Goal: Information Seeking & Learning: Find specific fact

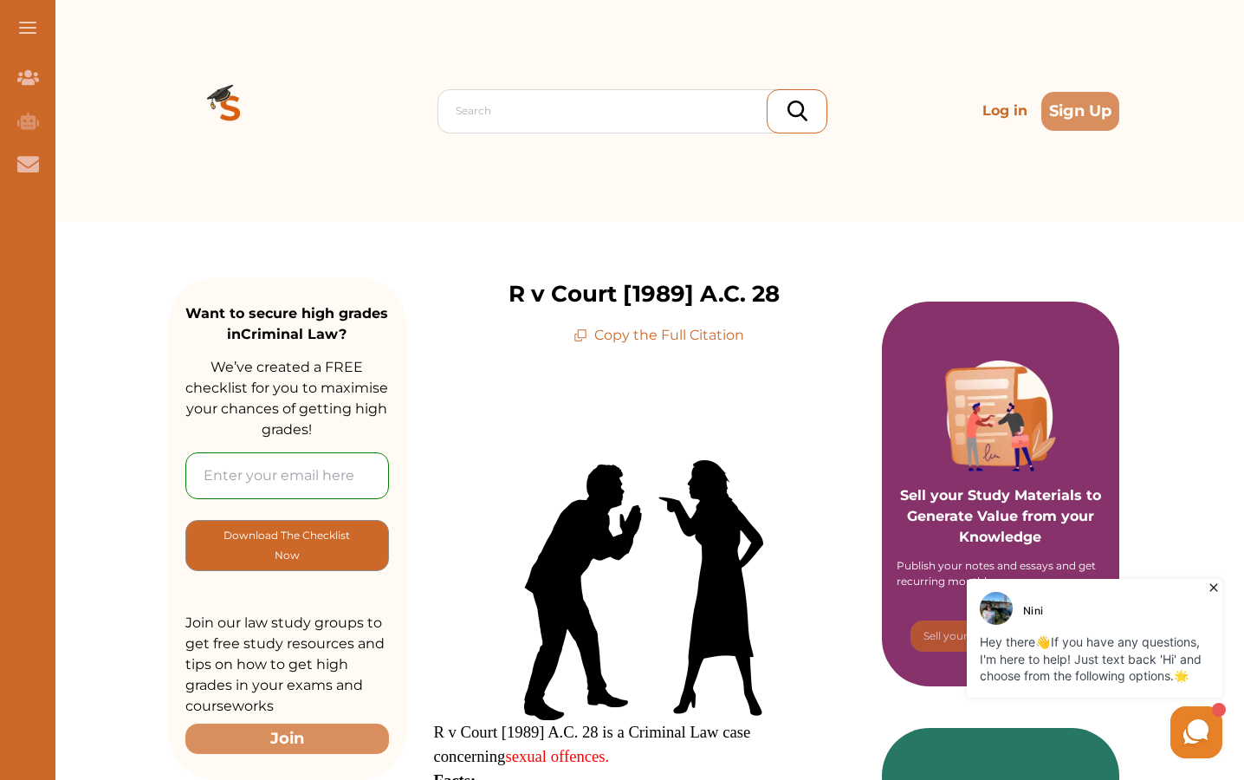
drag, startPoint x: 509, startPoint y: 292, endPoint x: 814, endPoint y: 283, distance: 305.2
click at [814, 283] on div "R v Court [1989] A.C. 28 Copy the Full Citation" at bounding box center [644, 311] width 476 height 68
copy p "R v Court [1989] A.C. 28"
click at [624, 85] on div "Search Log in Sign Up" at bounding box center [644, 111] width 952 height 222
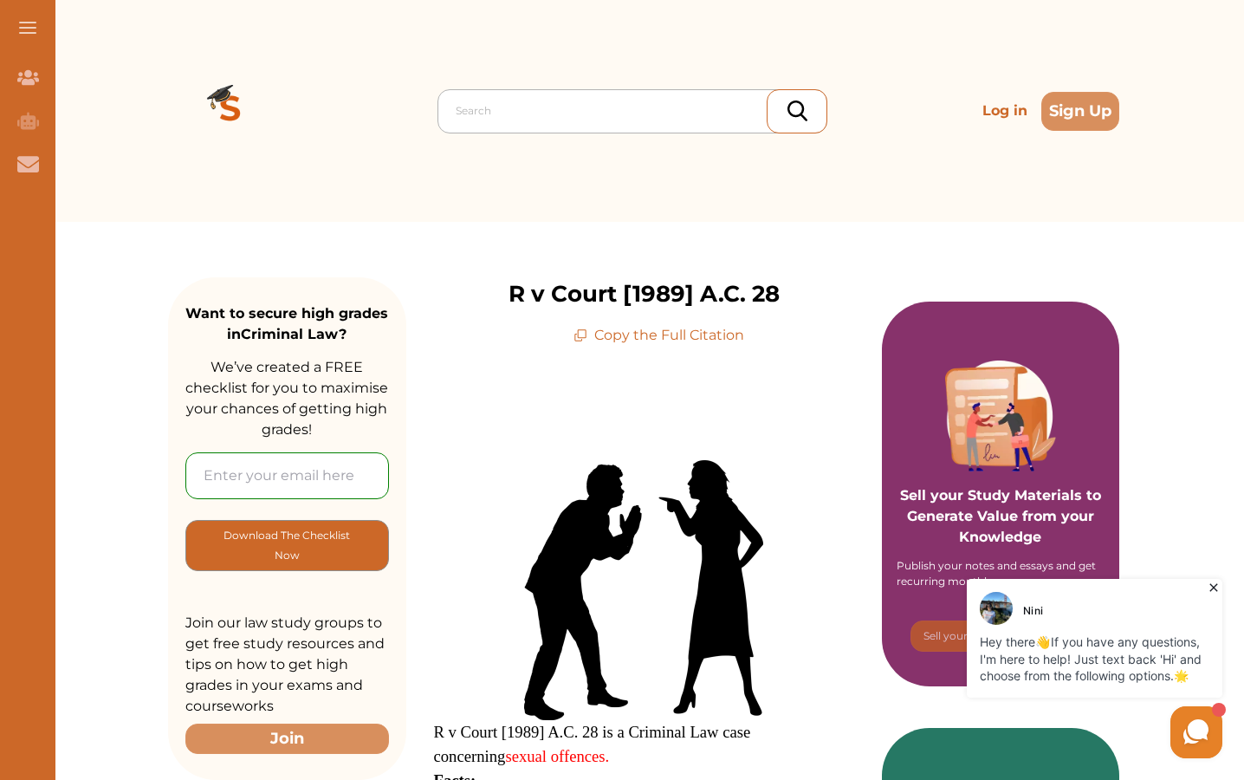
click at [620, 106] on div at bounding box center [637, 111] width 362 height 24
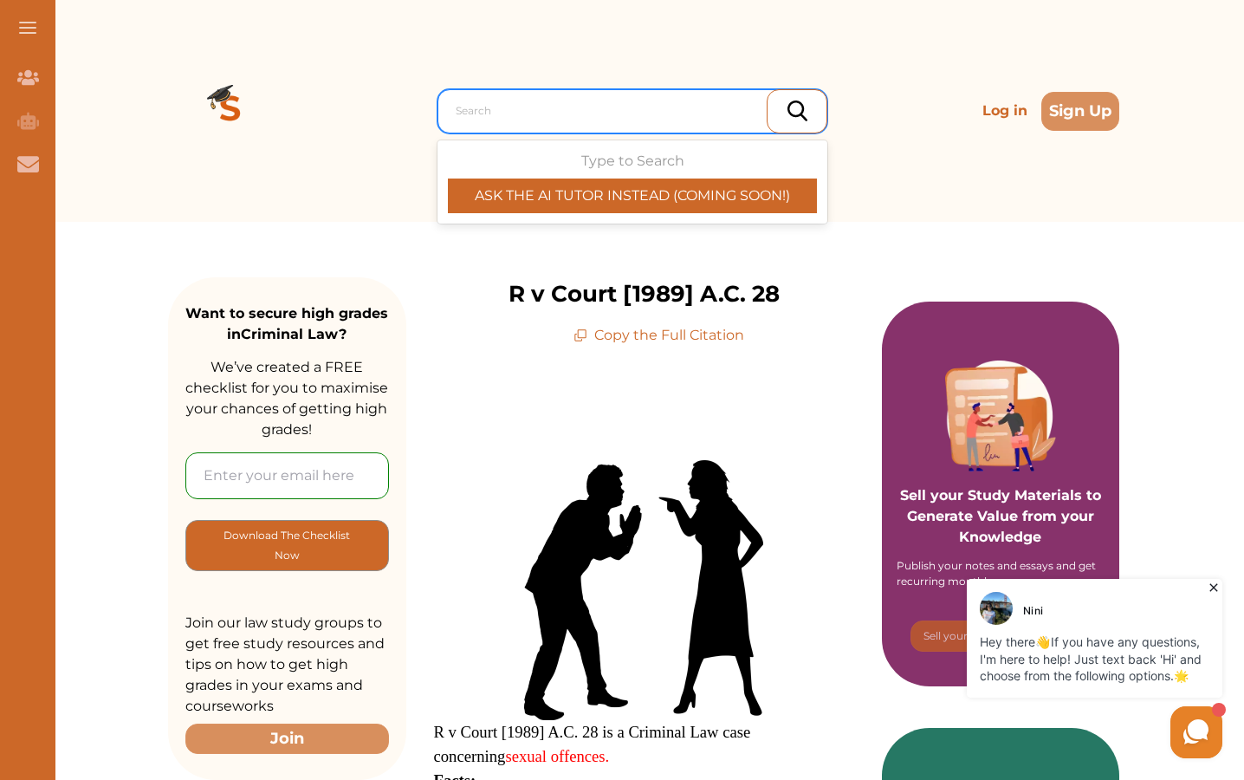
paste input "R v Court [1989] A.C. 28"
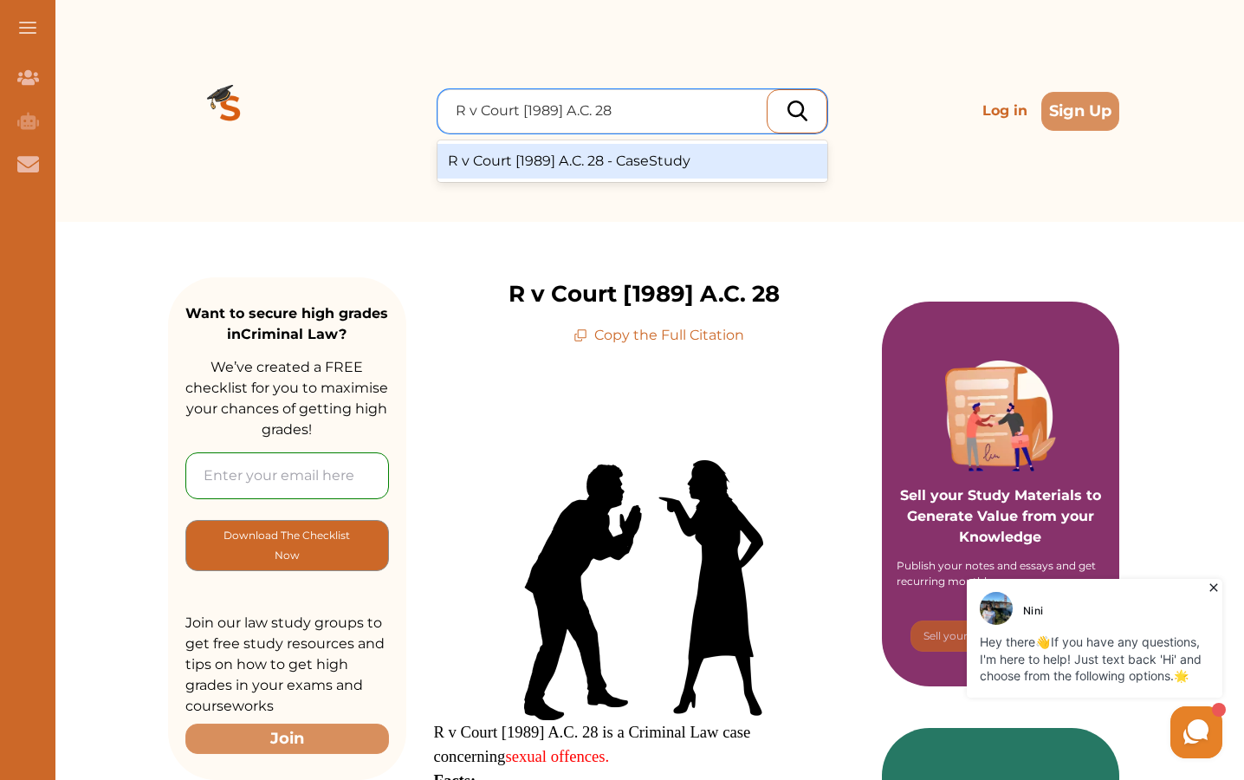
type input "R v Court [1989] A.C. 28"
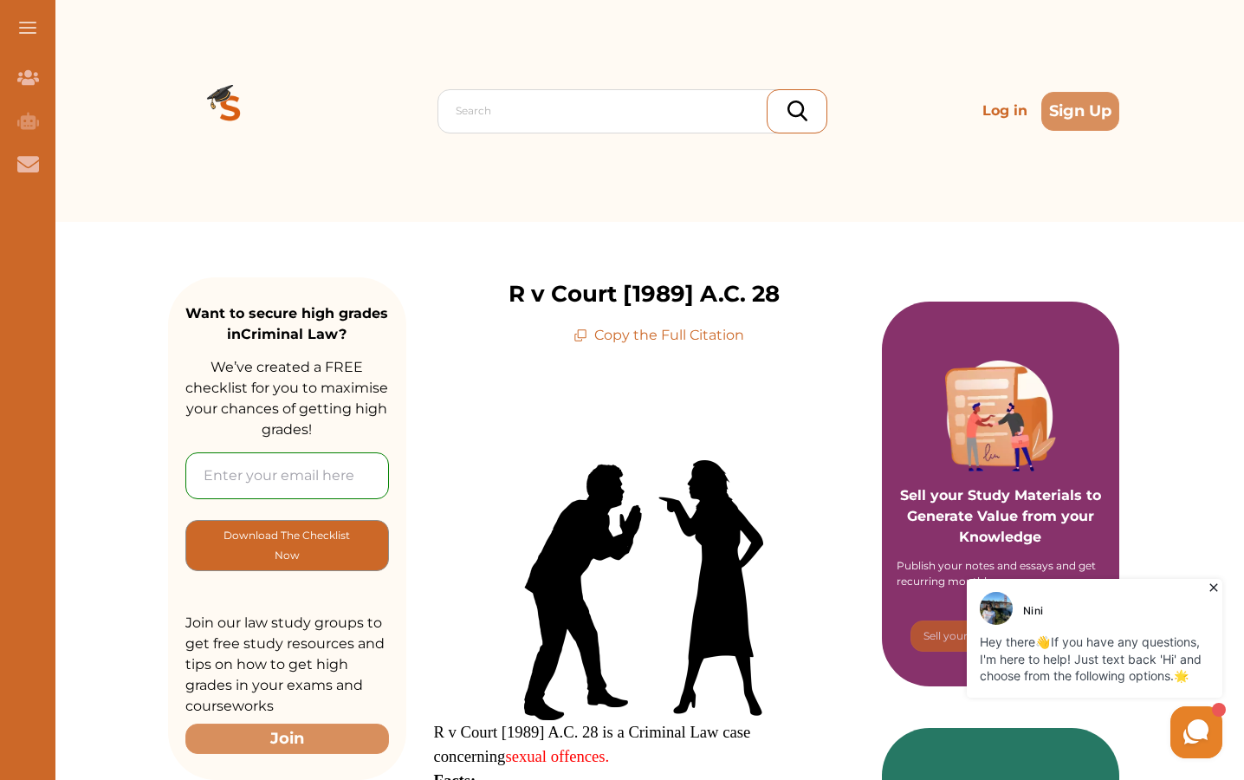
click at [788, 114] on img at bounding box center [798, 111] width 20 height 21
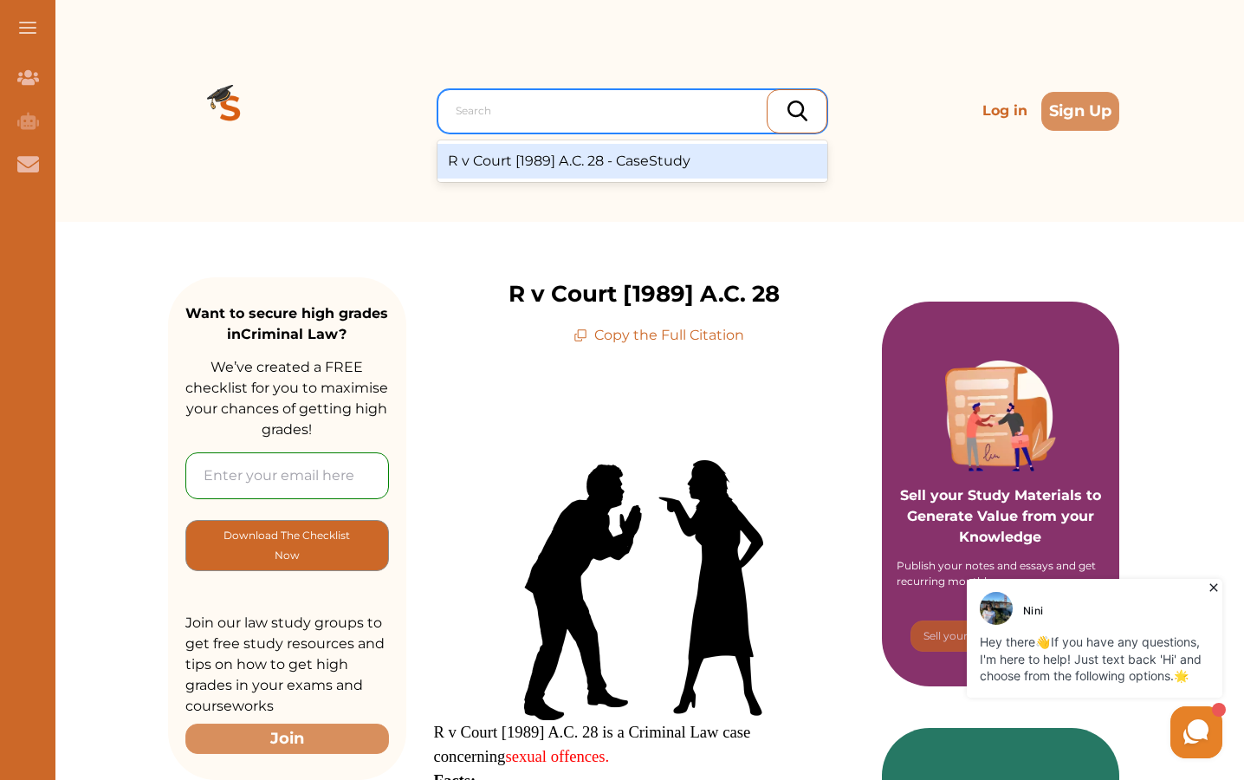
click at [608, 107] on div at bounding box center [637, 111] width 362 height 24
click at [608, 154] on div "R v Court [1989] A.C. 28 - CaseStudy" at bounding box center [633, 161] width 390 height 35
